Goal: Task Accomplishment & Management: Manage account settings

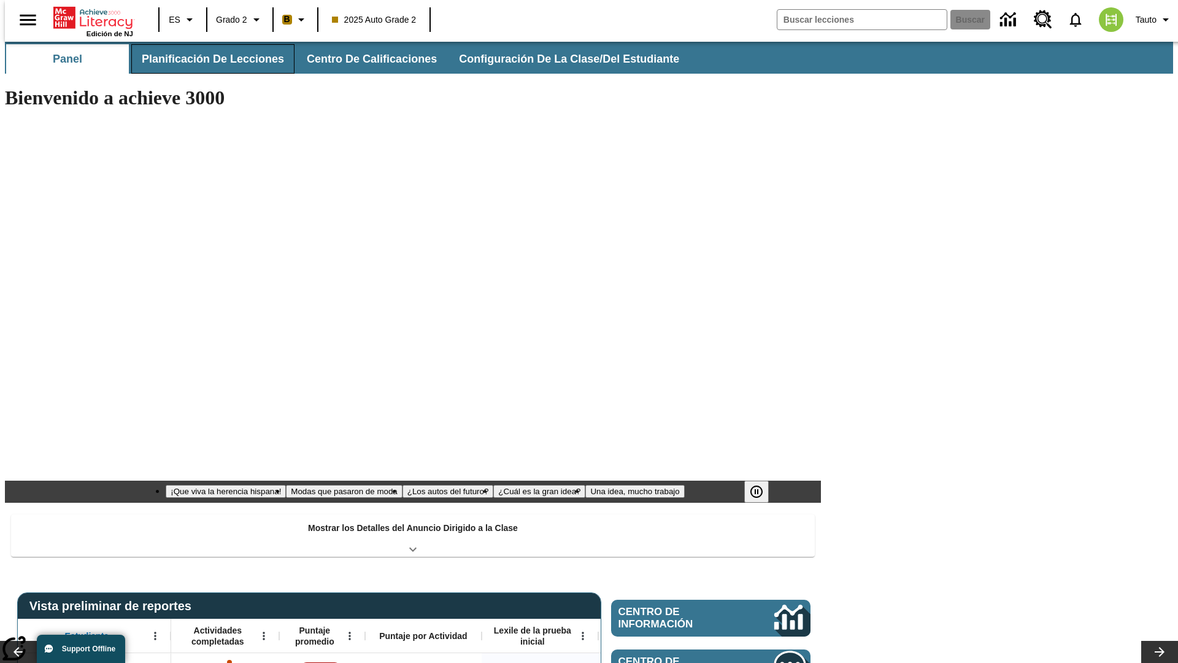
click at [206, 59] on span "Planificación de lecciones" at bounding box center [213, 59] width 142 height 14
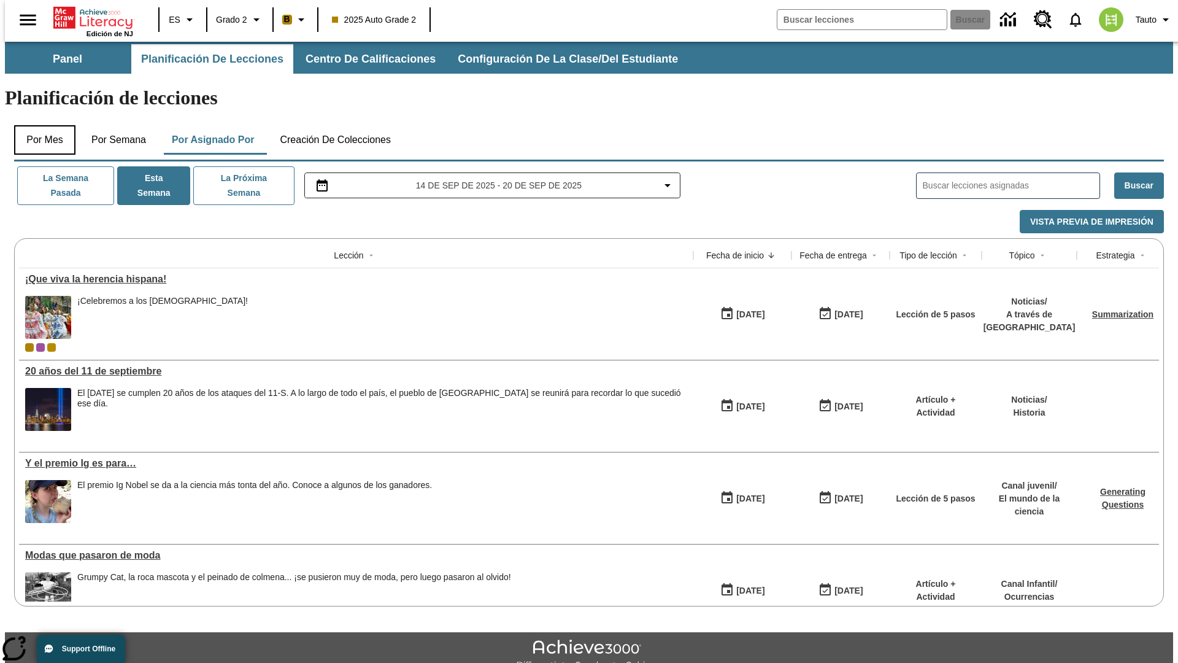
click at [40, 125] on button "Por mes" at bounding box center [44, 139] width 61 height 29
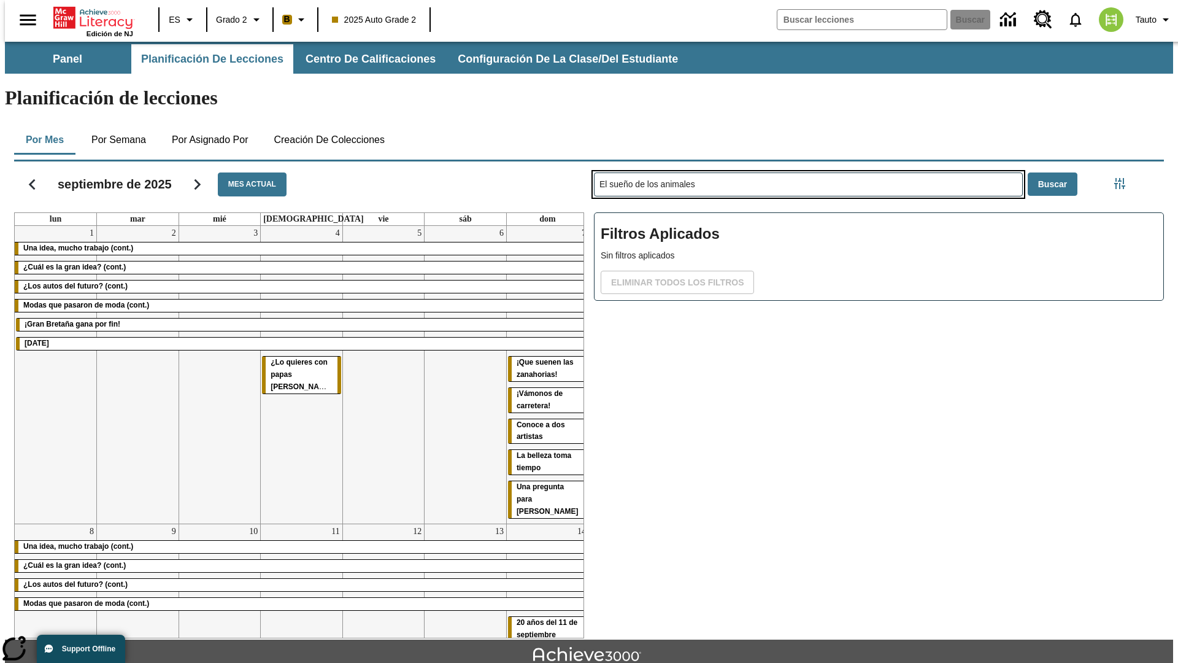
type input "El sueño de los animales"
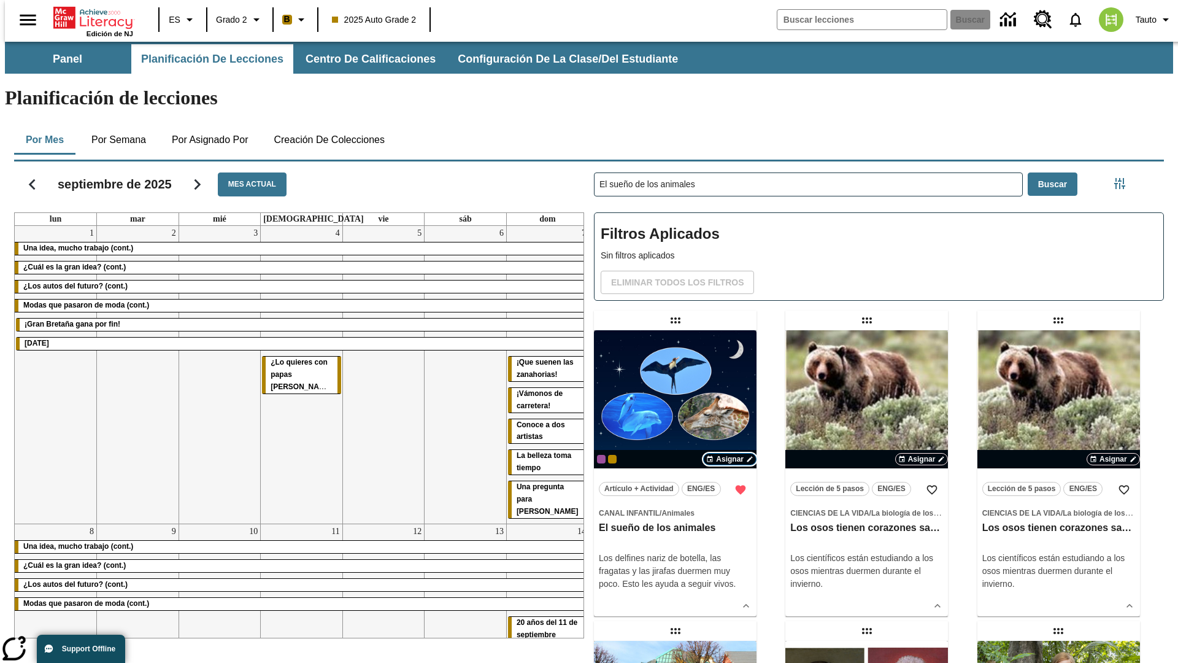
click at [730, 453] on span "Asignar" at bounding box center [730, 458] width 28 height 11
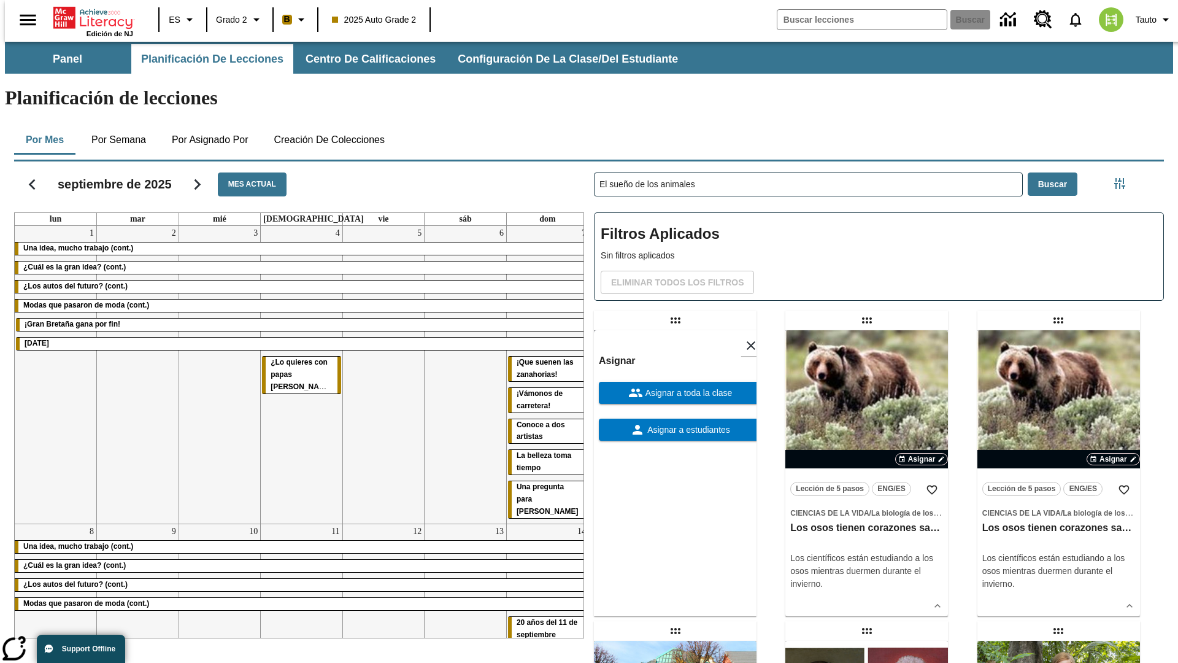
scroll to position [333, 0]
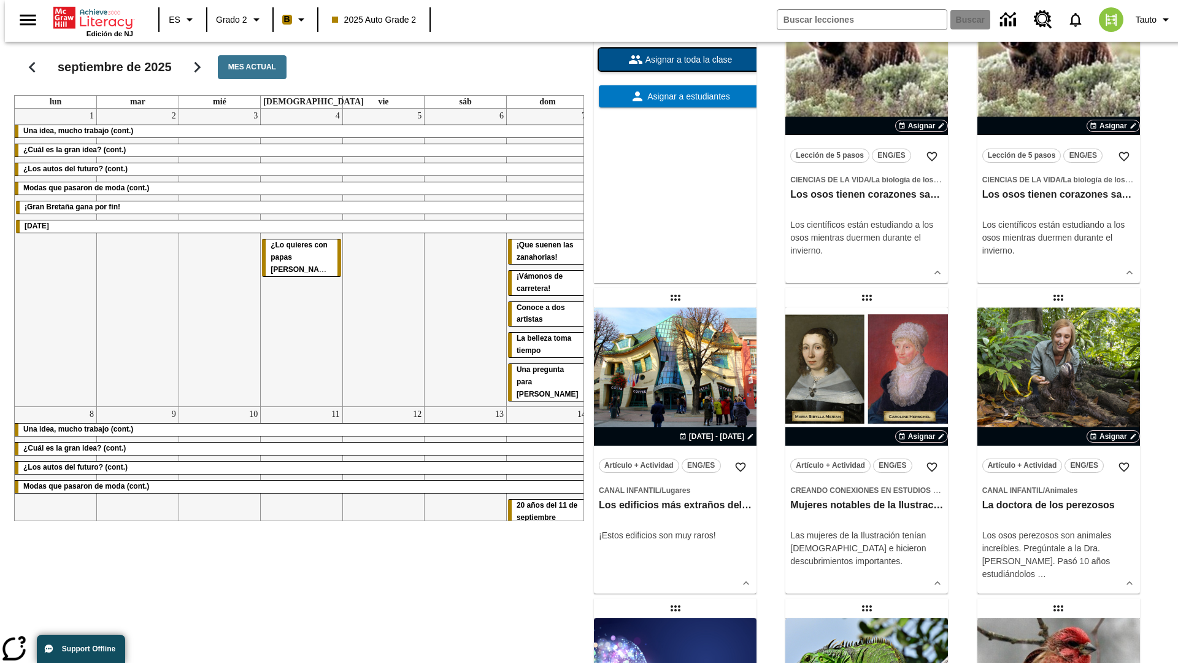
click at [675, 66] on span "Asignar a toda la clase" at bounding box center [688, 59] width 90 height 13
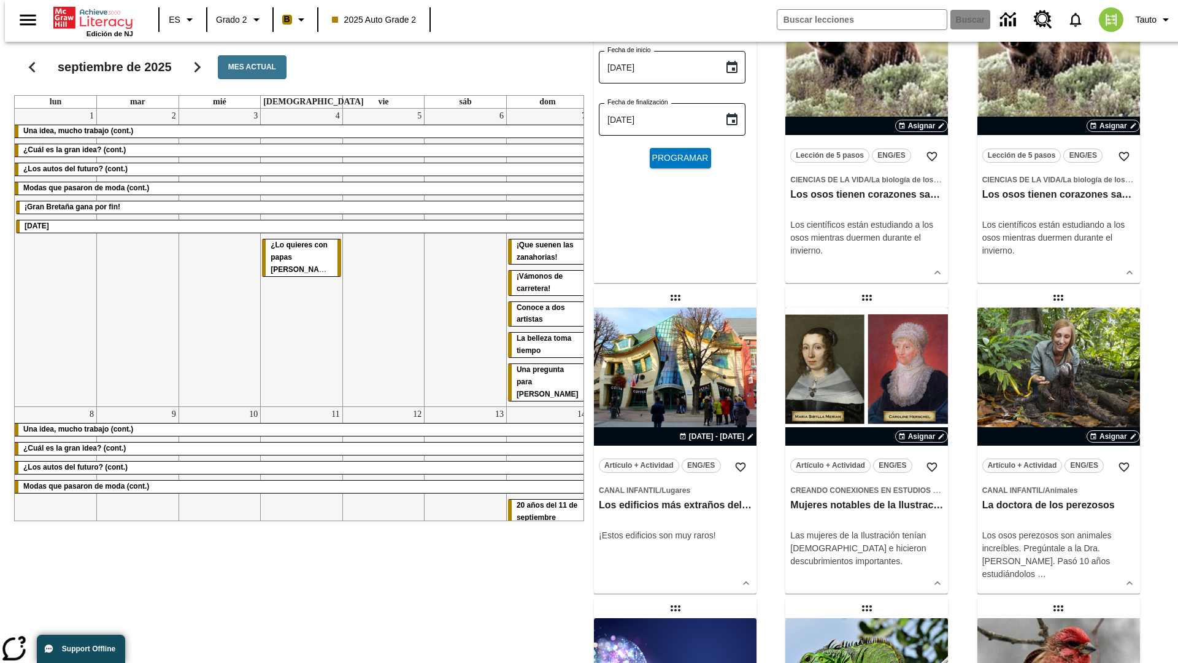
scroll to position [0, 0]
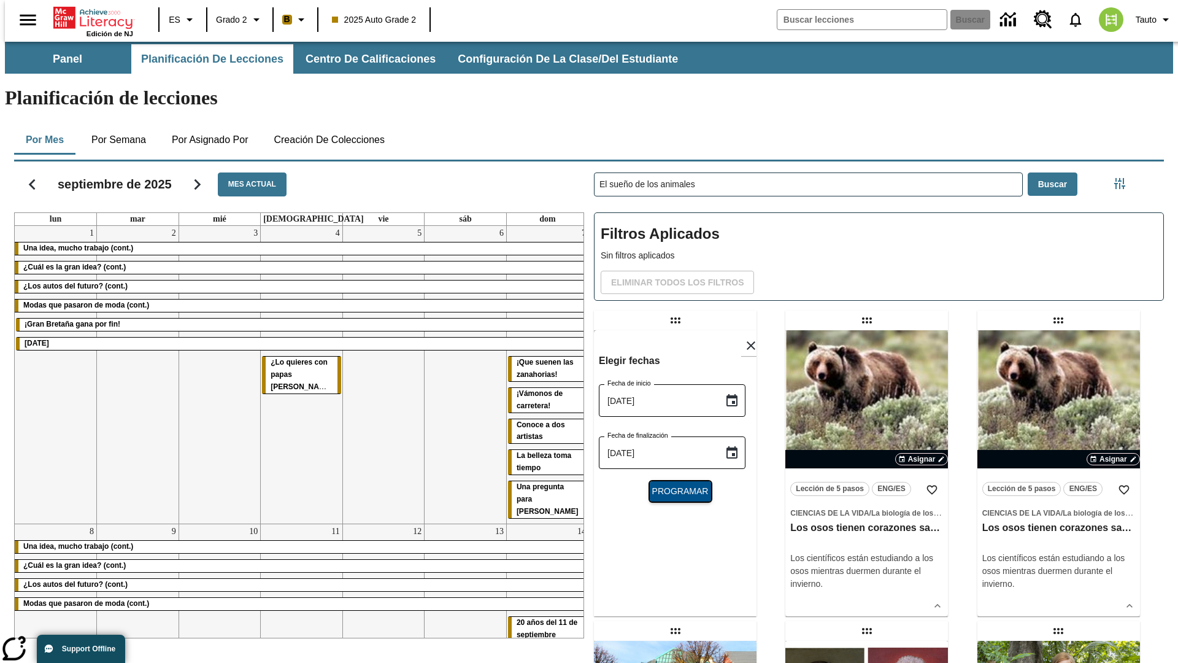
click at [675, 485] on span "Programar" at bounding box center [680, 491] width 56 height 13
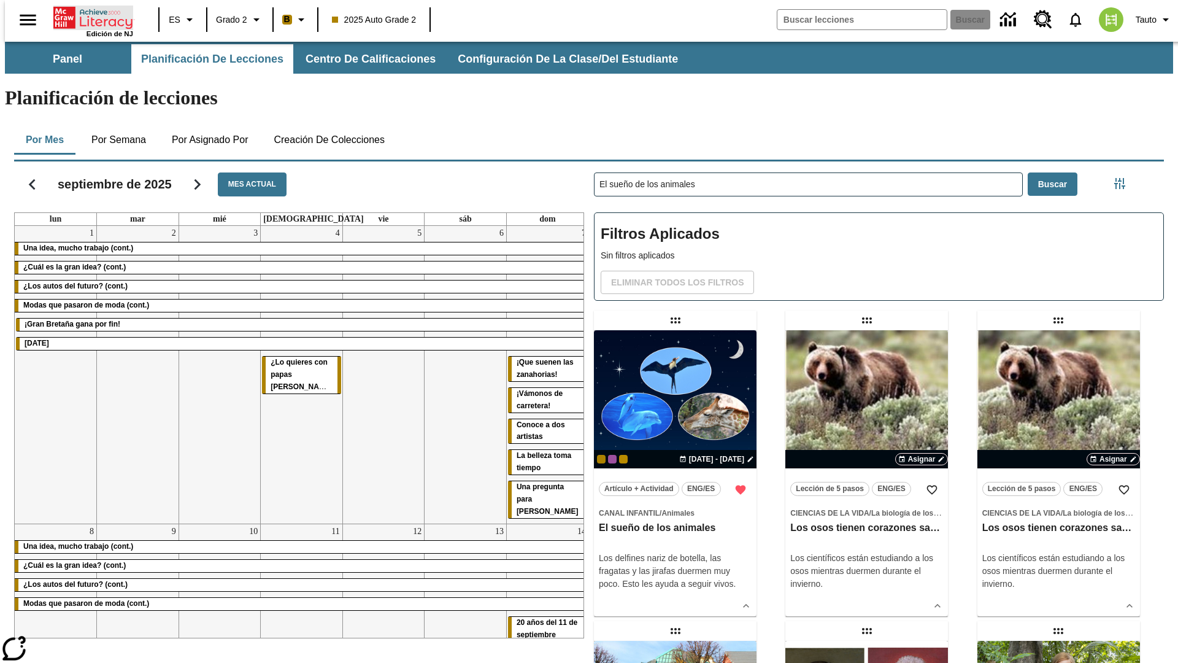
click at [88, 17] on icon "Portada" at bounding box center [94, 18] width 82 height 25
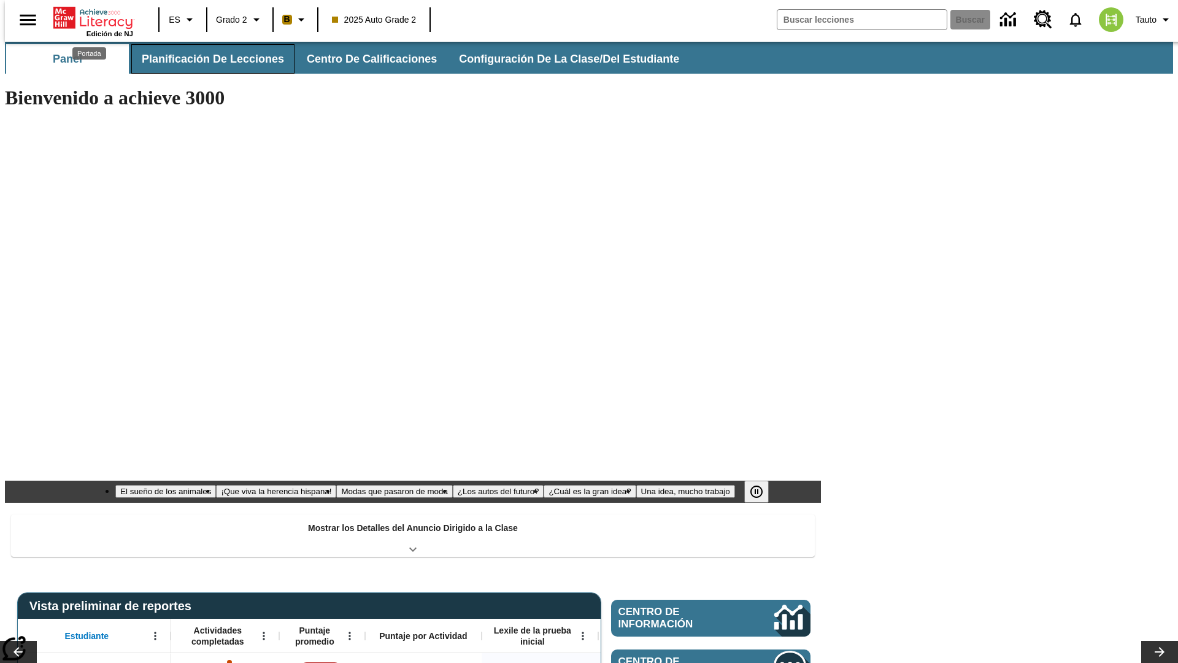
click at [206, 59] on span "Planificación de lecciones" at bounding box center [213, 59] width 142 height 14
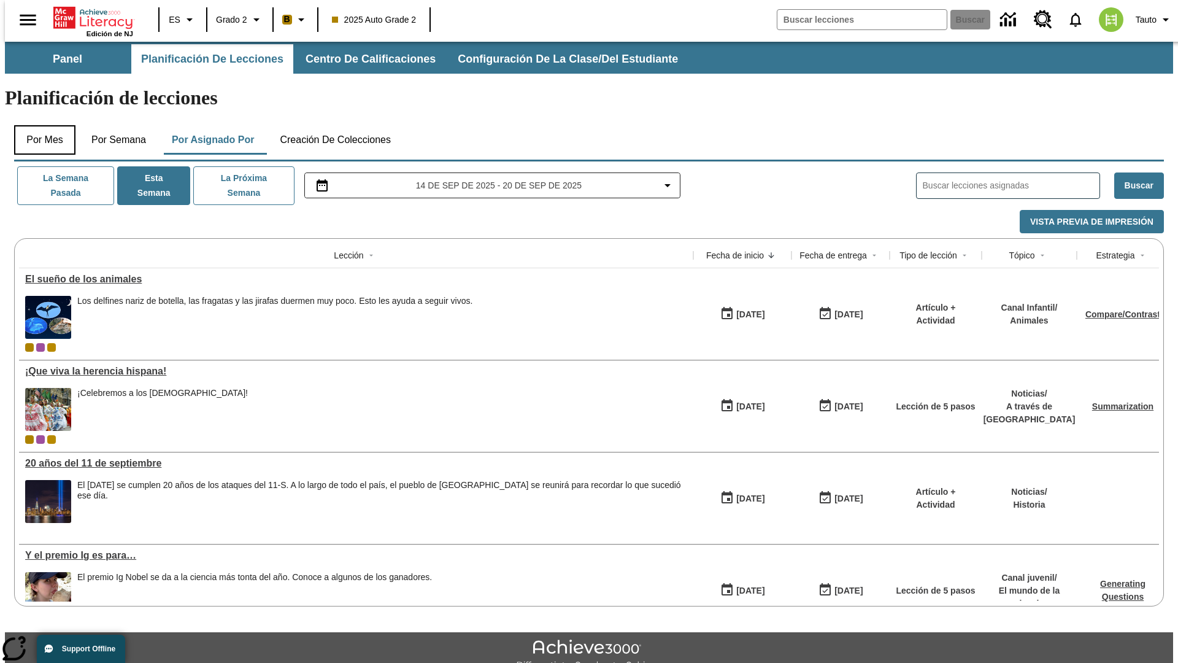
click at [40, 125] on button "Por mes" at bounding box center [44, 139] width 61 height 29
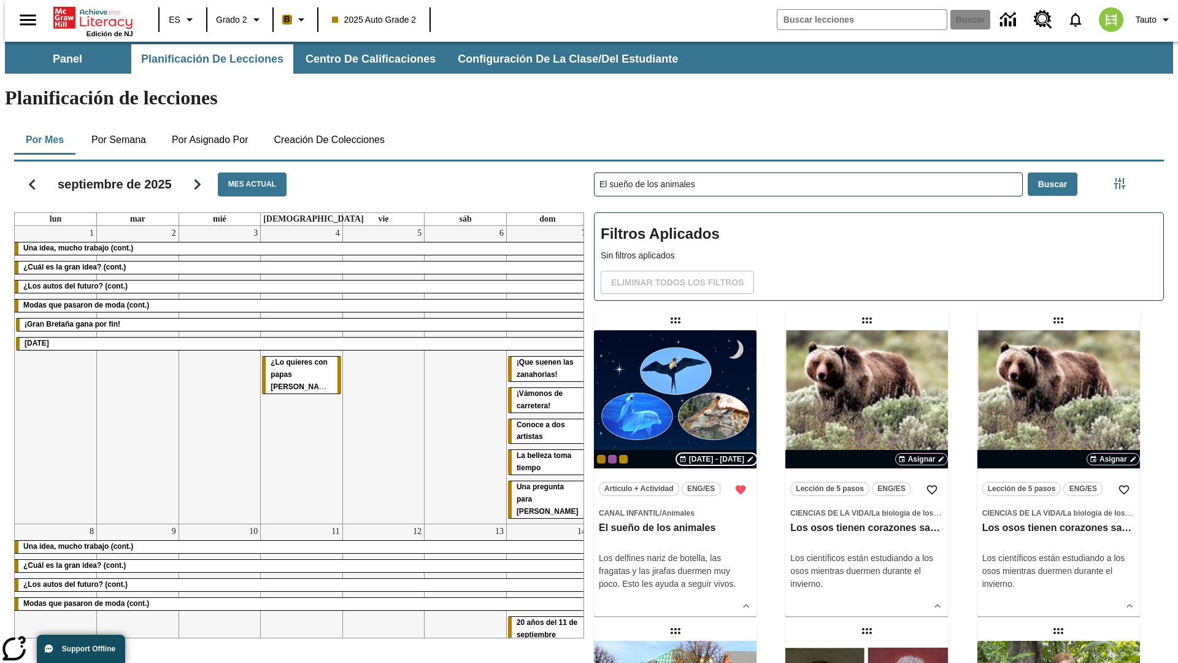
click at [715, 453] on span "[DATE] - [DATE]" at bounding box center [716, 458] width 55 height 11
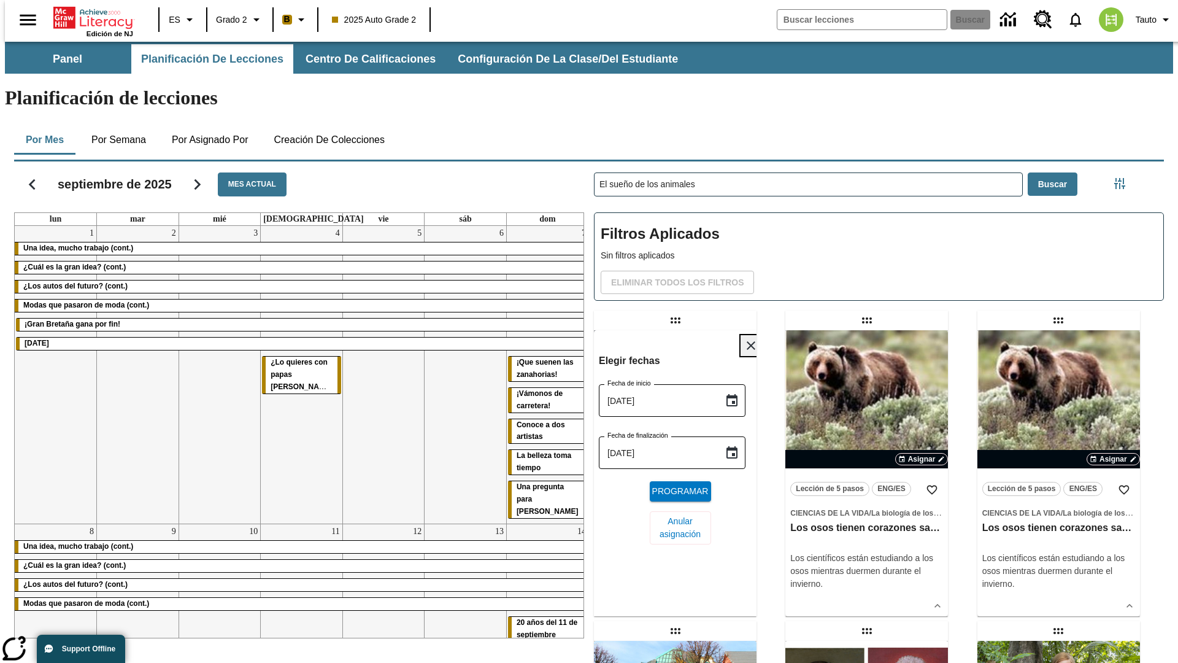
scroll to position [463, 0]
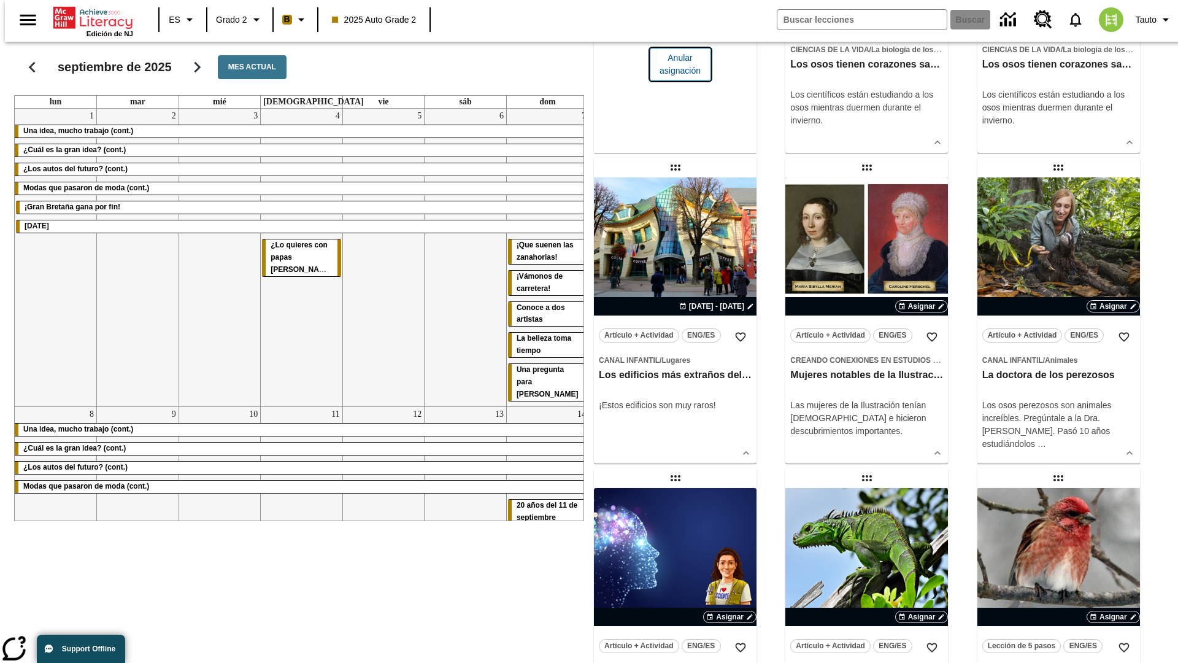
click at [675, 77] on span "Anular asignación" at bounding box center [681, 65] width 42 height 26
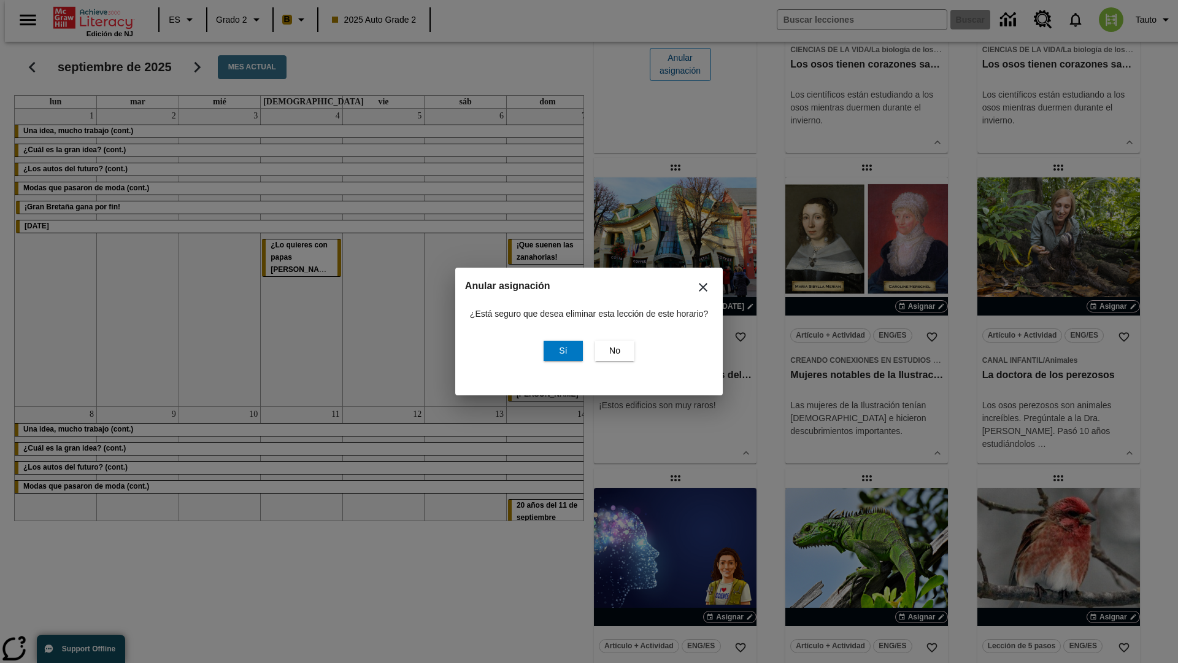
scroll to position [0, 0]
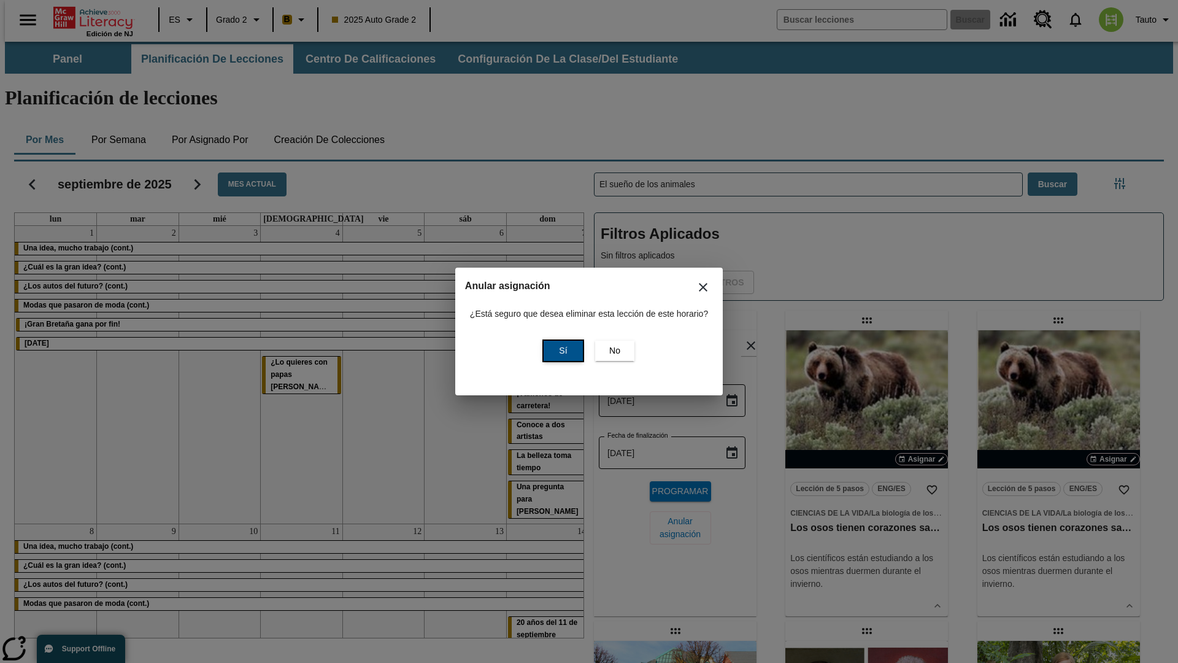
click at [561, 350] on span "Sí" at bounding box center [563, 350] width 8 height 13
